Goal: Use online tool/utility: Utilize a website feature to perform a specific function

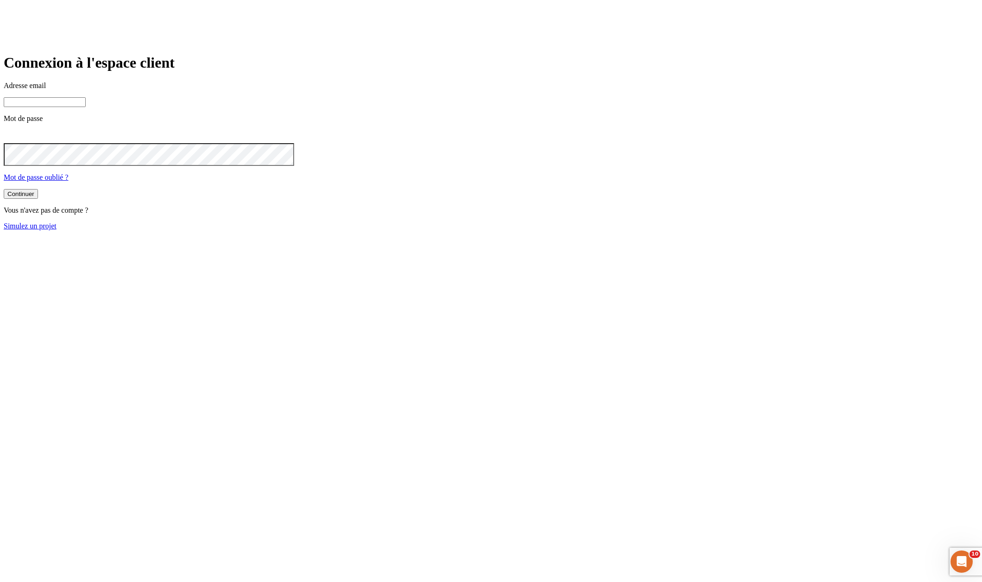
type input "[PERSON_NAME][DOMAIN_NAME][EMAIL_ADDRESS][DOMAIN_NAME]"
click at [57, 230] on link "Simulez un projet" at bounding box center [30, 226] width 53 height 8
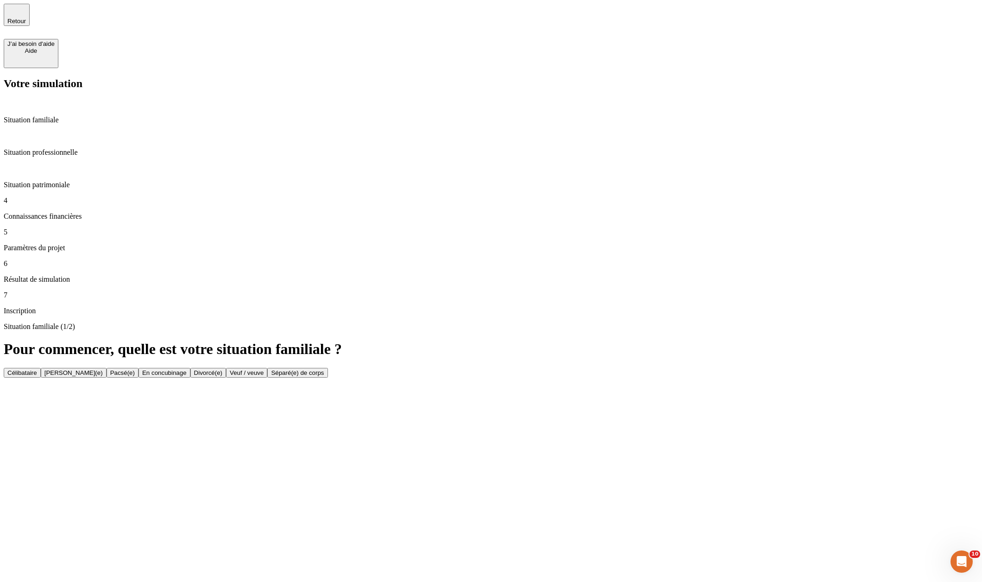
click at [37, 369] on div "Célibataire" at bounding box center [22, 372] width 30 height 7
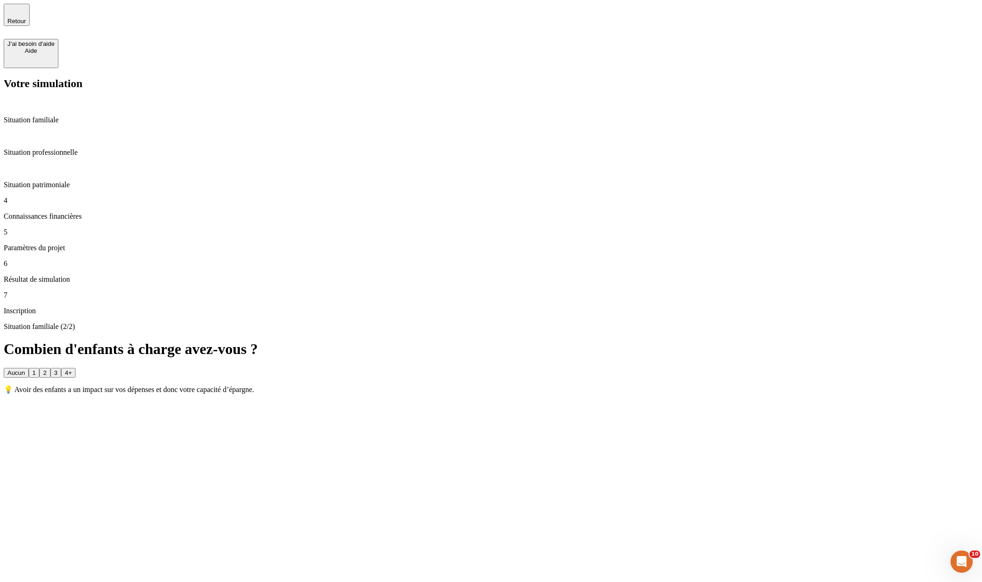
click at [44, 181] on p "Situation patrimoniale" at bounding box center [491, 185] width 974 height 8
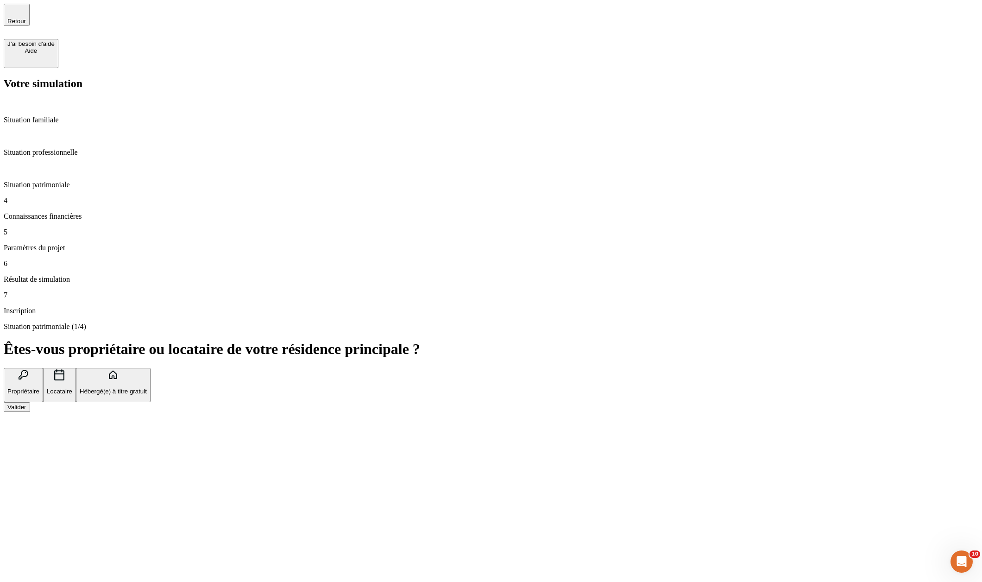
click at [26, 403] on div "Valider" at bounding box center [16, 406] width 19 height 7
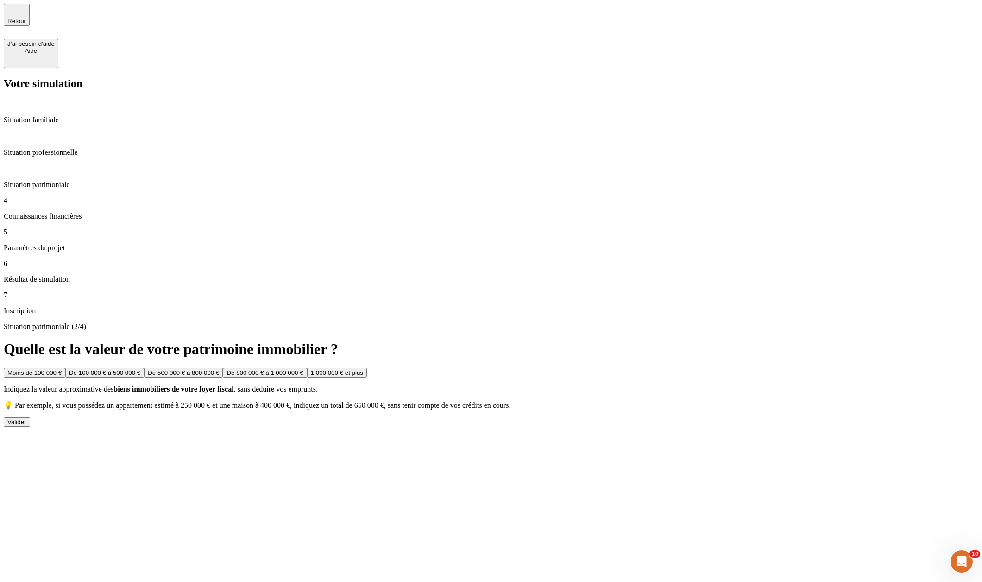
click at [26, 418] on div "Valider" at bounding box center [16, 421] width 19 height 7
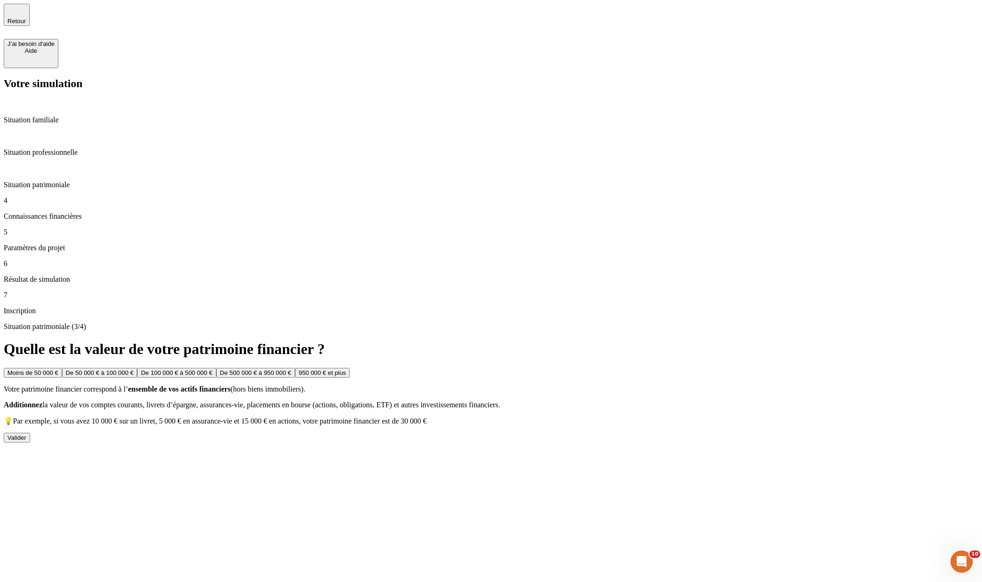
click at [26, 434] on div "Valider" at bounding box center [16, 437] width 19 height 7
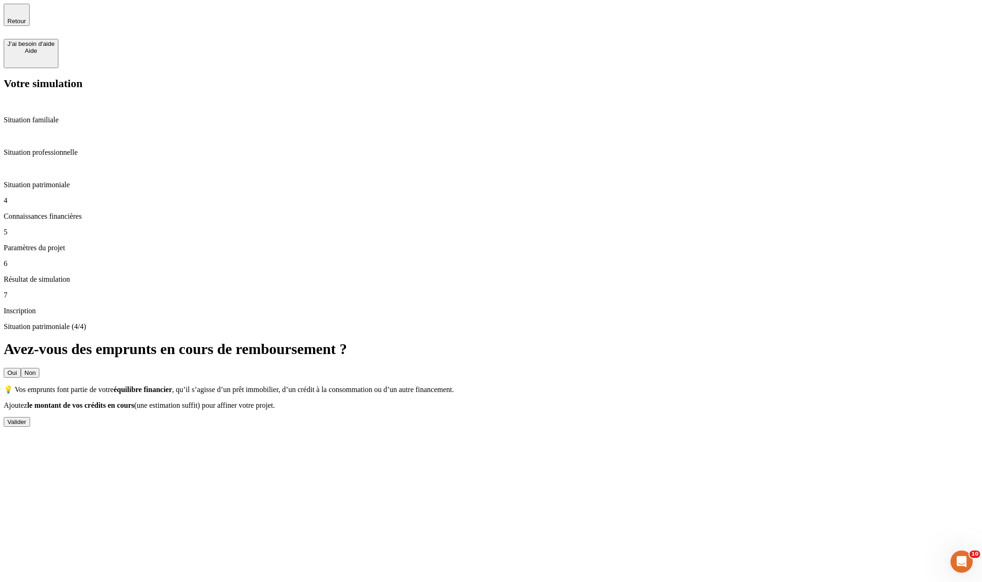
click at [30, 417] on button "Valider" at bounding box center [17, 422] width 26 height 10
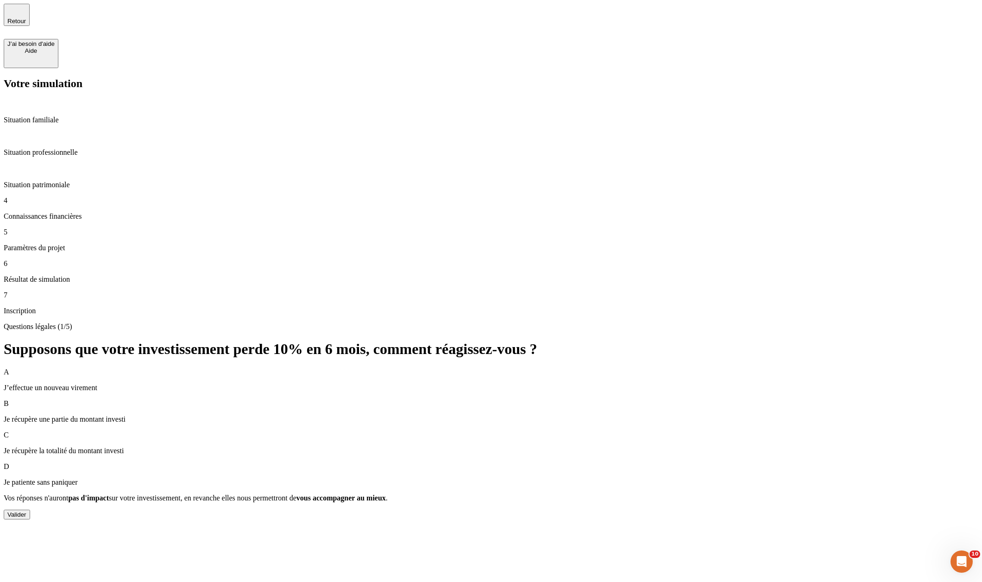
click at [26, 511] on div "Valider" at bounding box center [16, 514] width 19 height 7
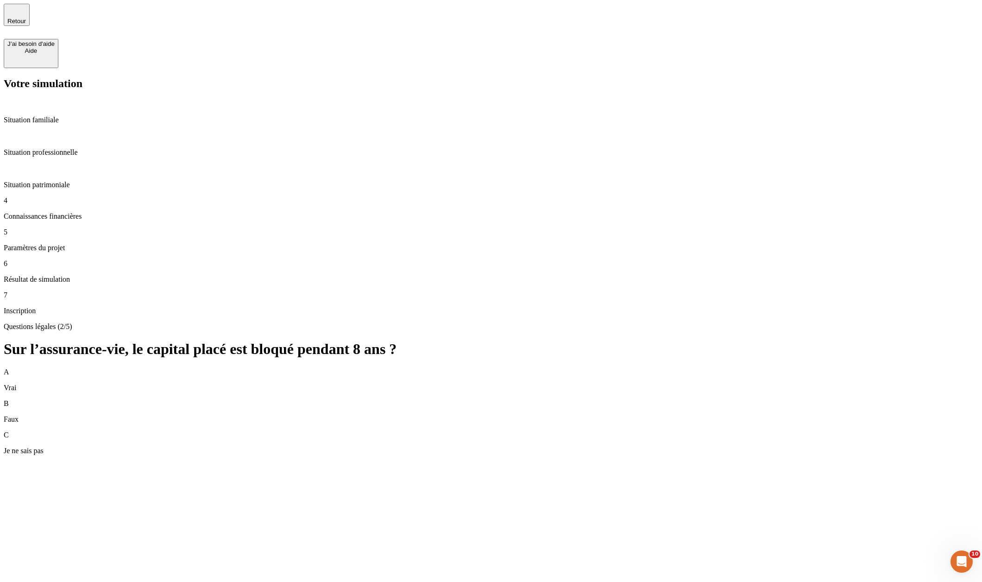
click at [900, 431] on div "C Je ne sais pas" at bounding box center [491, 443] width 974 height 24
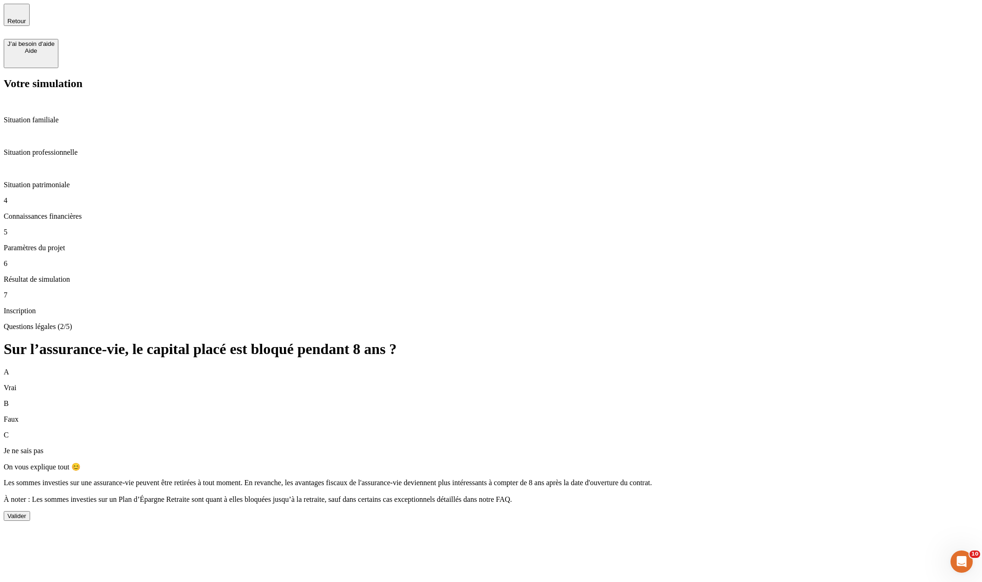
click at [30, 511] on button "Valider" at bounding box center [17, 516] width 26 height 10
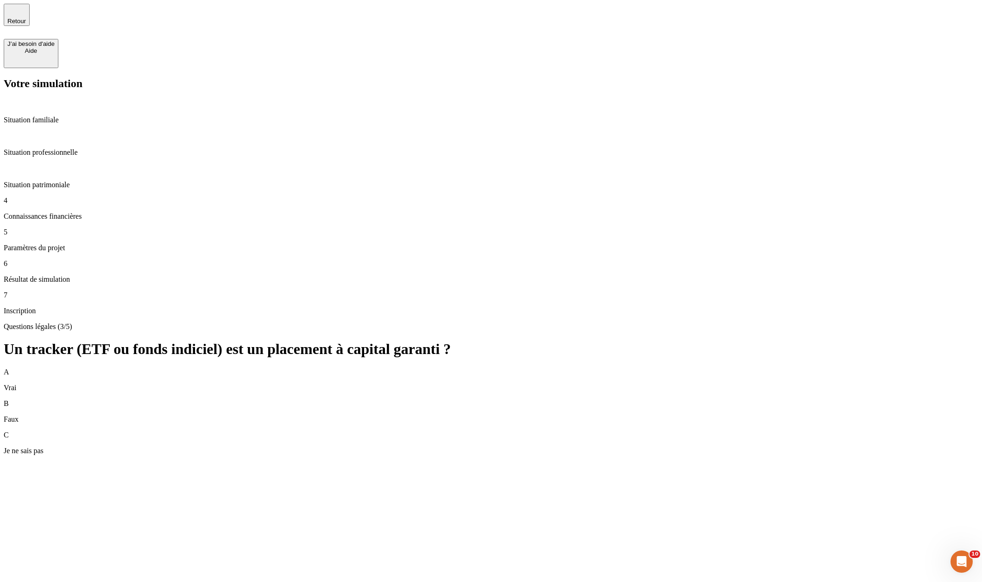
click at [899, 431] on div "C Je ne sais pas" at bounding box center [491, 443] width 974 height 24
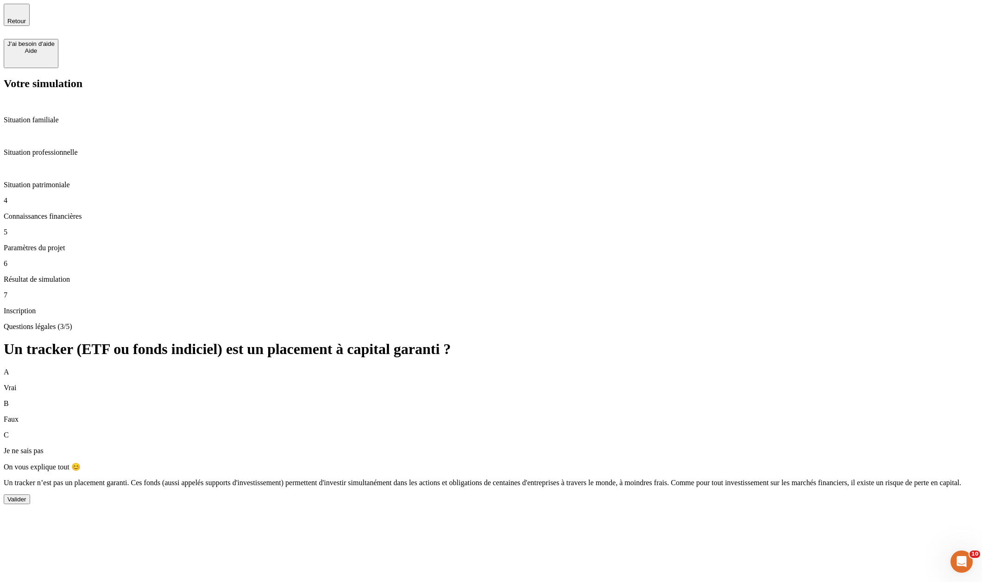
click at [26, 496] on div "Valider" at bounding box center [16, 499] width 19 height 7
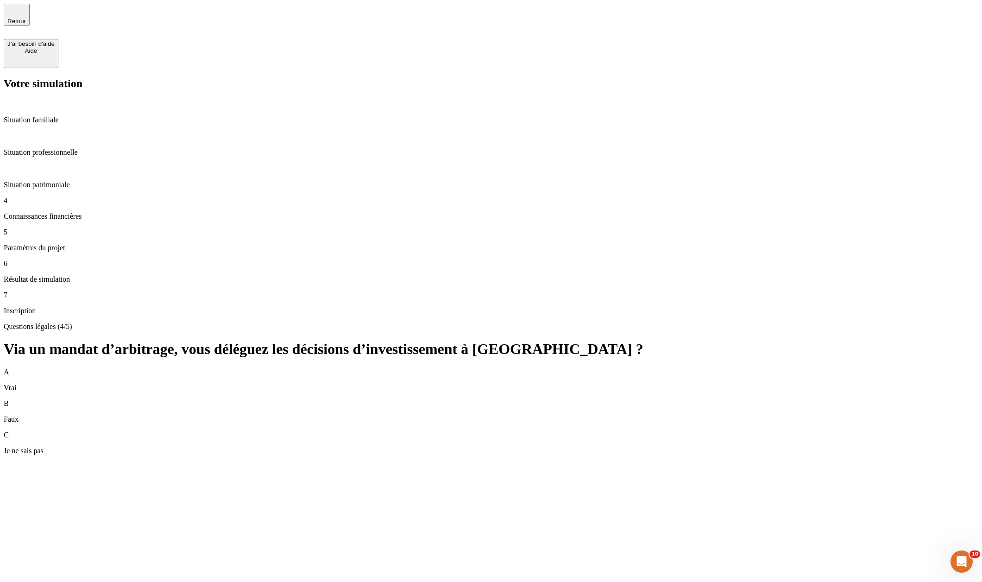
click at [869, 431] on div "C Je ne sais pas" at bounding box center [491, 443] width 974 height 24
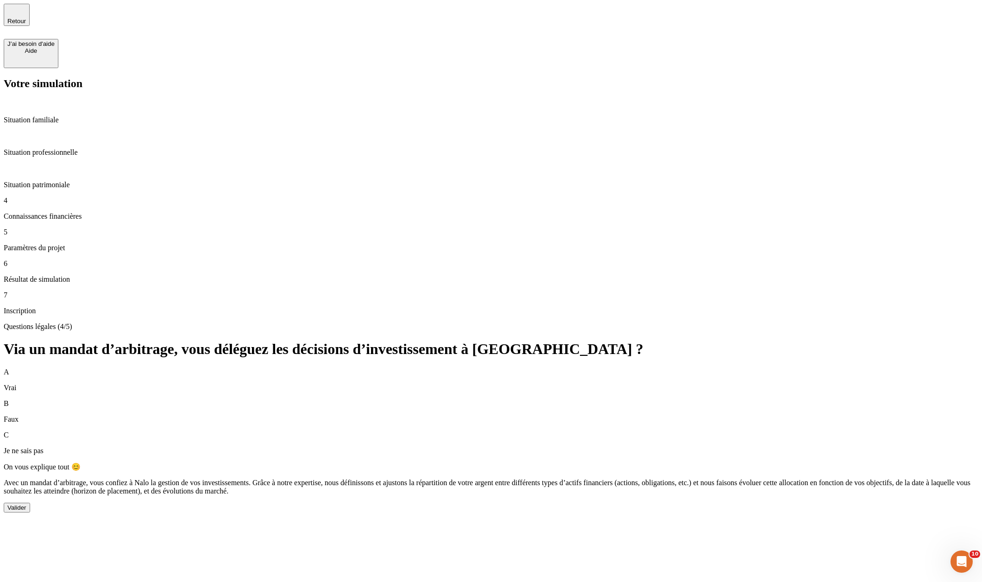
click at [30, 503] on button "Valider" at bounding box center [17, 508] width 26 height 10
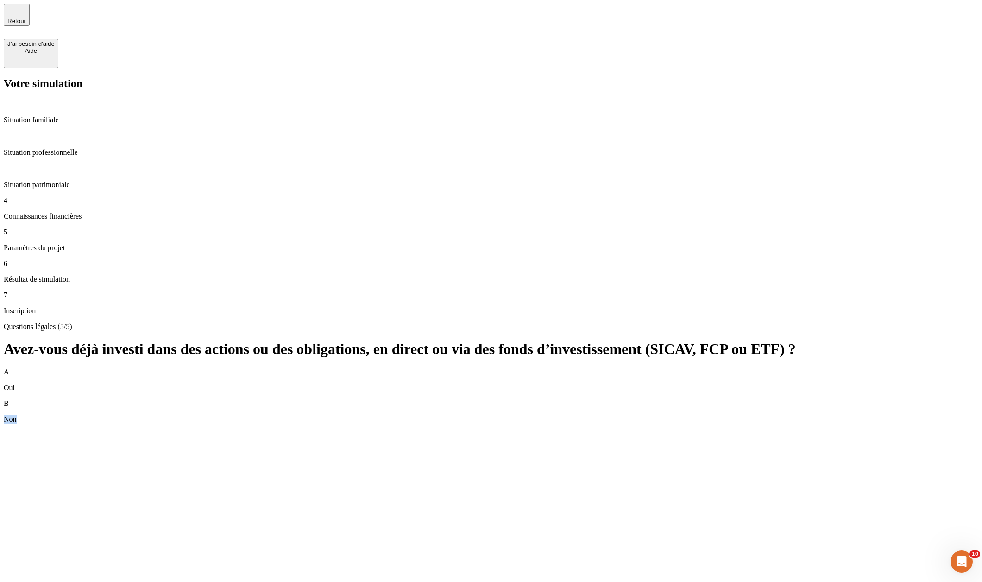
click at [865, 399] on div "B Non" at bounding box center [491, 411] width 974 height 24
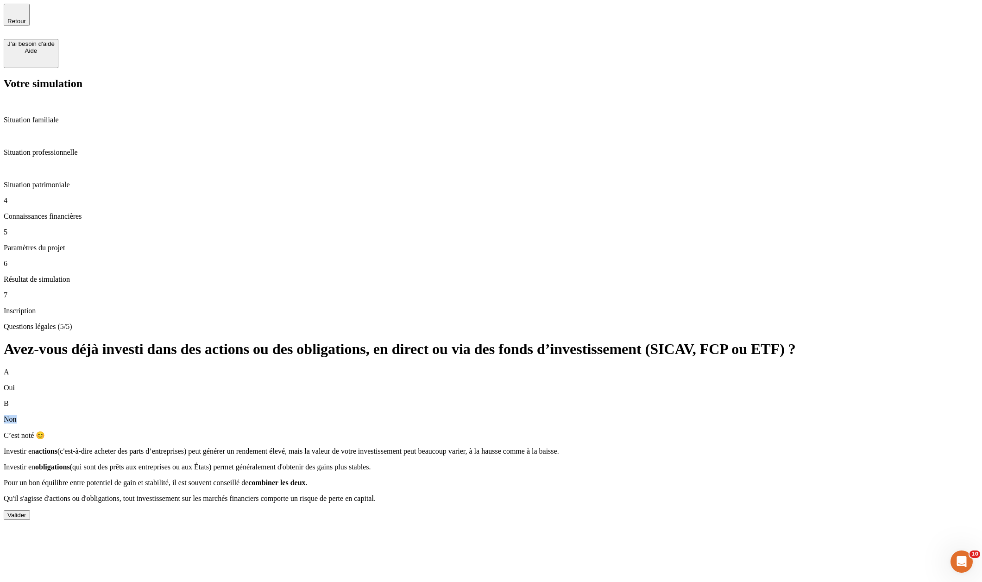
click at [26, 511] on div "Valider" at bounding box center [16, 514] width 19 height 7
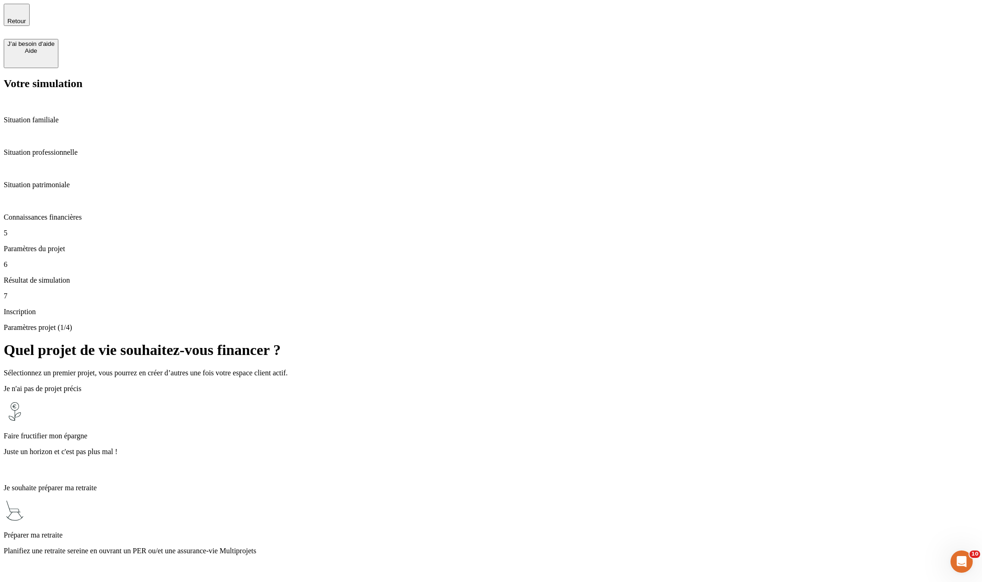
click at [635, 400] on div "Faire fructifier mon épargne Juste un horizon et c'est pas plus mal !" at bounding box center [491, 438] width 974 height 76
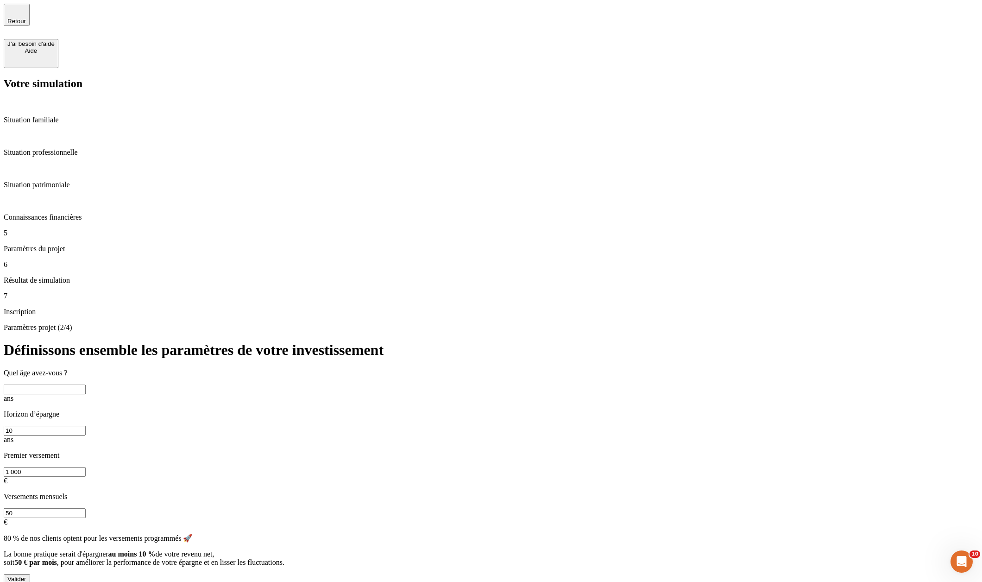
click at [86, 384] on input "text" at bounding box center [45, 389] width 82 height 10
type input "31"
click at [86, 426] on input "10" at bounding box center [45, 431] width 82 height 10
click at [30, 574] on button "Valider" at bounding box center [17, 579] width 26 height 10
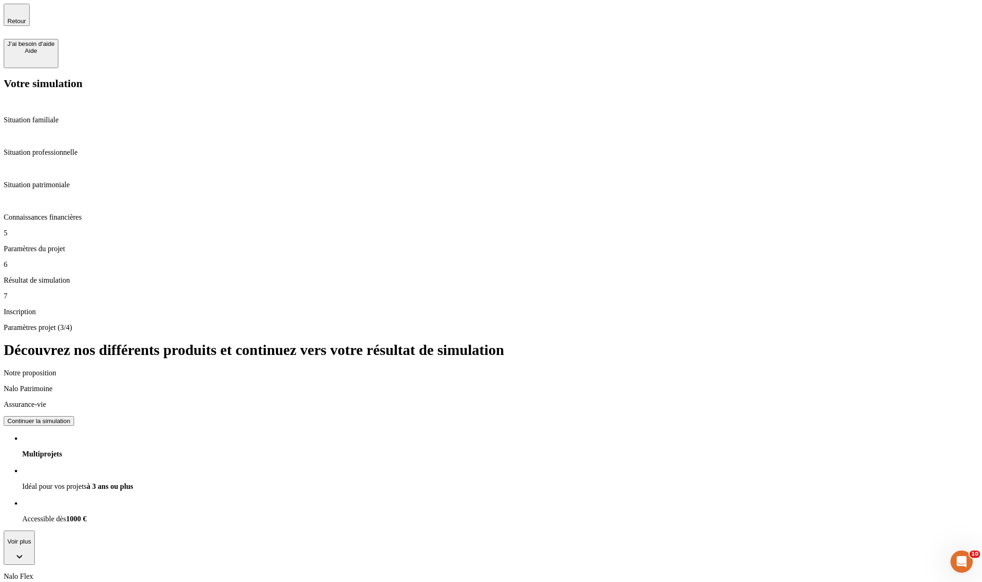
click at [70, 417] on div "Continuer la simulation" at bounding box center [38, 420] width 63 height 7
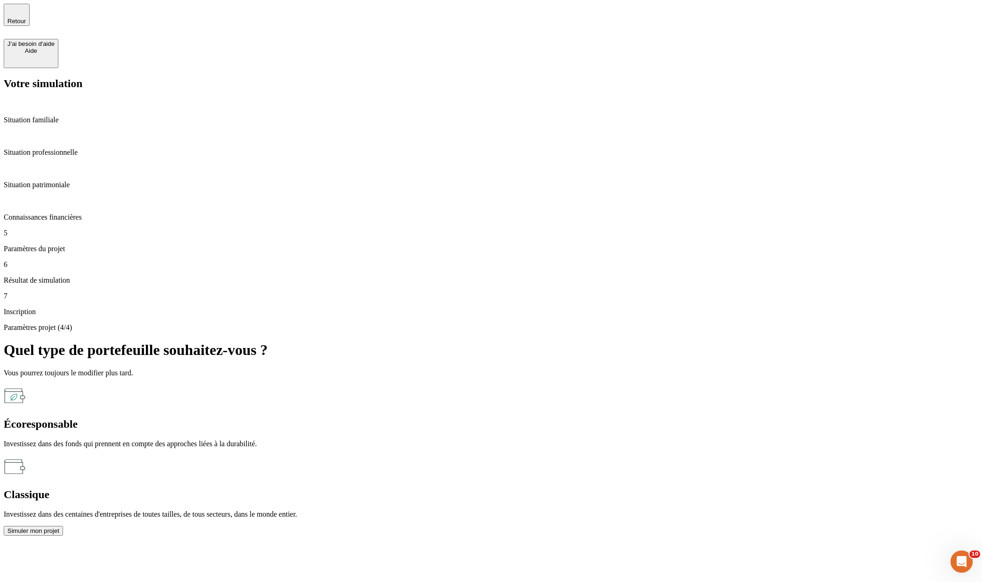
click at [63, 526] on button "Simuler mon projet" at bounding box center [33, 531] width 59 height 10
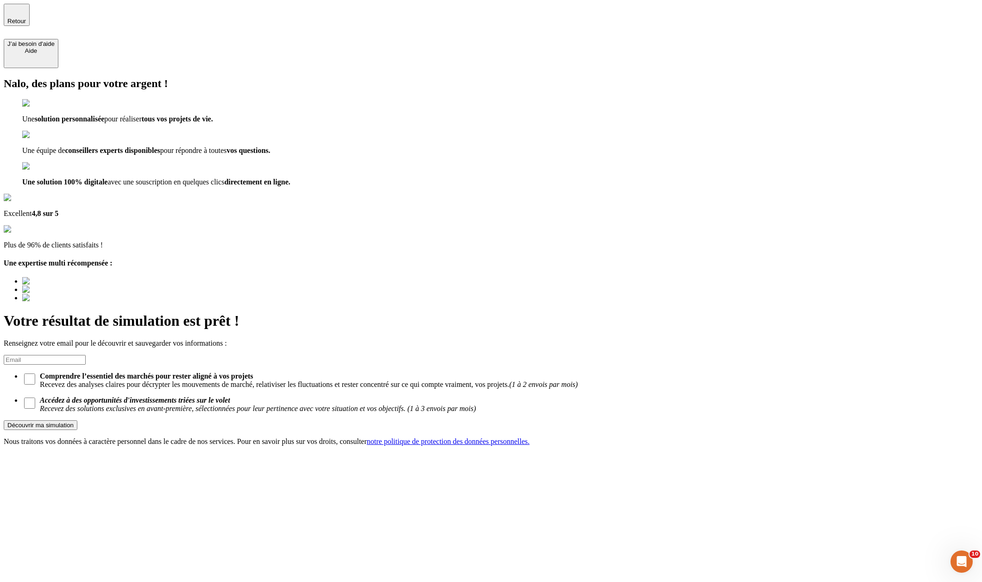
click at [86, 355] on input at bounding box center [45, 360] width 82 height 10
type input "tot@gmail.com"
click at [77, 420] on button "Découvrir ma simulation" at bounding box center [41, 425] width 74 height 10
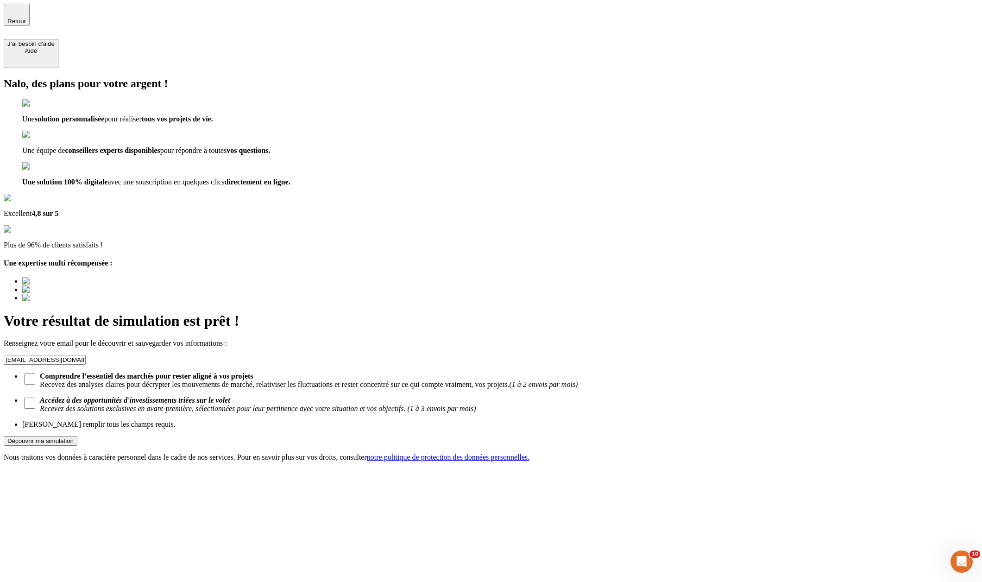
click at [35, 373] on input "Comprendre l’essentiel des marchés pour rester aligné à vos projets Recevez des…" at bounding box center [29, 378] width 11 height 11
checkbox input "true"
click at [74, 437] on div "Découvrir ma simulation" at bounding box center [40, 440] width 66 height 7
